Goal: Obtain resource: Download file/media

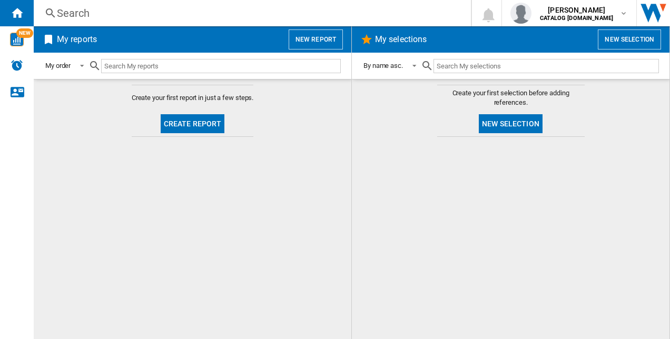
click at [324, 42] on button "New report" at bounding box center [316, 39] width 54 height 20
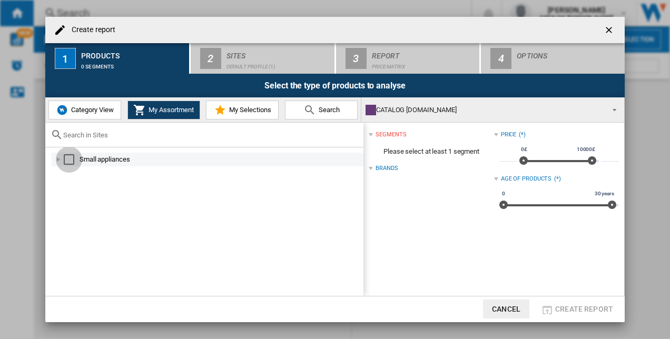
click at [72, 162] on div "Select" at bounding box center [69, 159] width 11 height 11
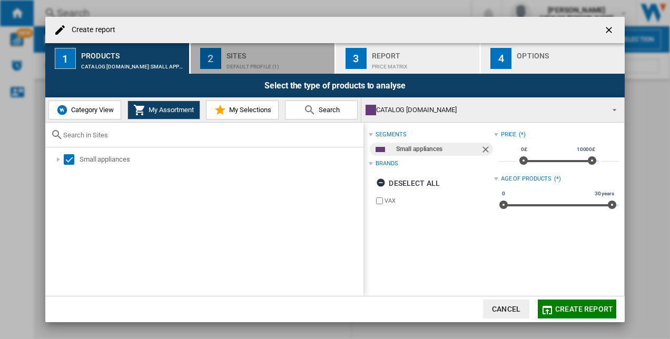
click at [274, 58] on div "Sites" at bounding box center [278, 52] width 104 height 11
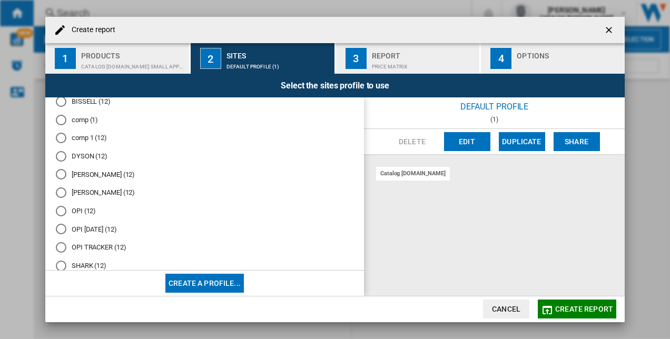
scroll to position [87, 0]
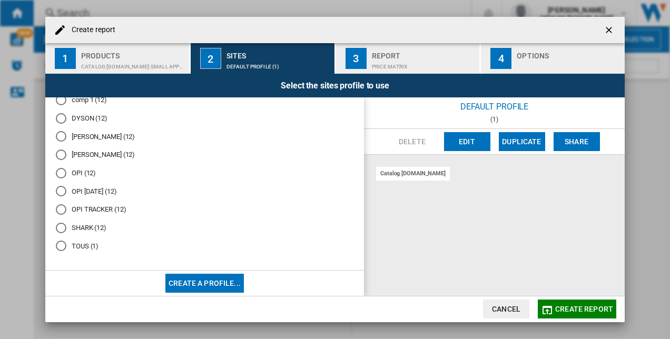
drag, startPoint x: 91, startPoint y: 223, endPoint x: 65, endPoint y: 212, distance: 28.1
click at [65, 212] on div "OPI TRACKER (12)" at bounding box center [61, 209] width 11 height 11
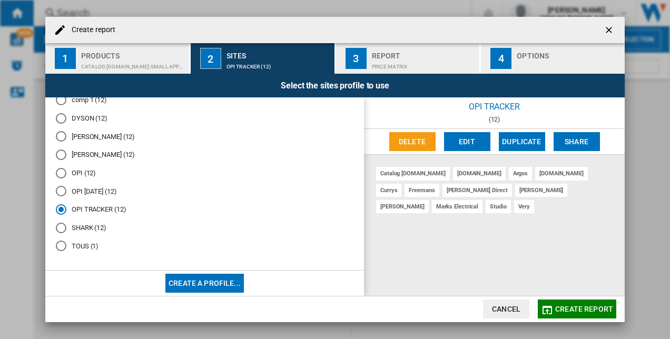
click at [582, 309] on span "Create report" at bounding box center [584, 309] width 58 height 8
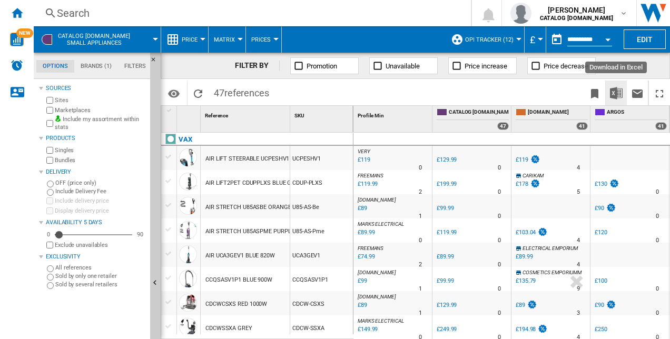
click at [617, 95] on img "Download in Excel" at bounding box center [616, 93] width 13 height 13
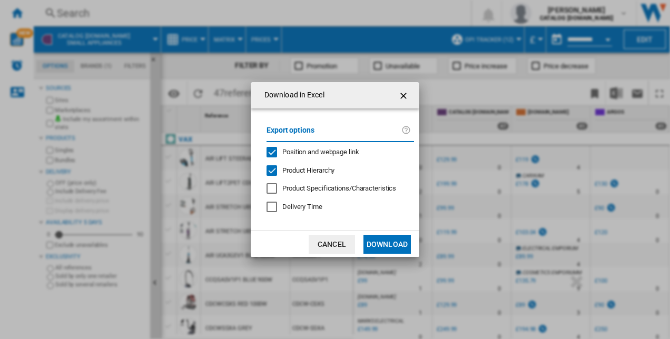
click at [388, 247] on button "Download" at bounding box center [386, 244] width 47 height 19
